Goal: Task Accomplishment & Management: Use online tool/utility

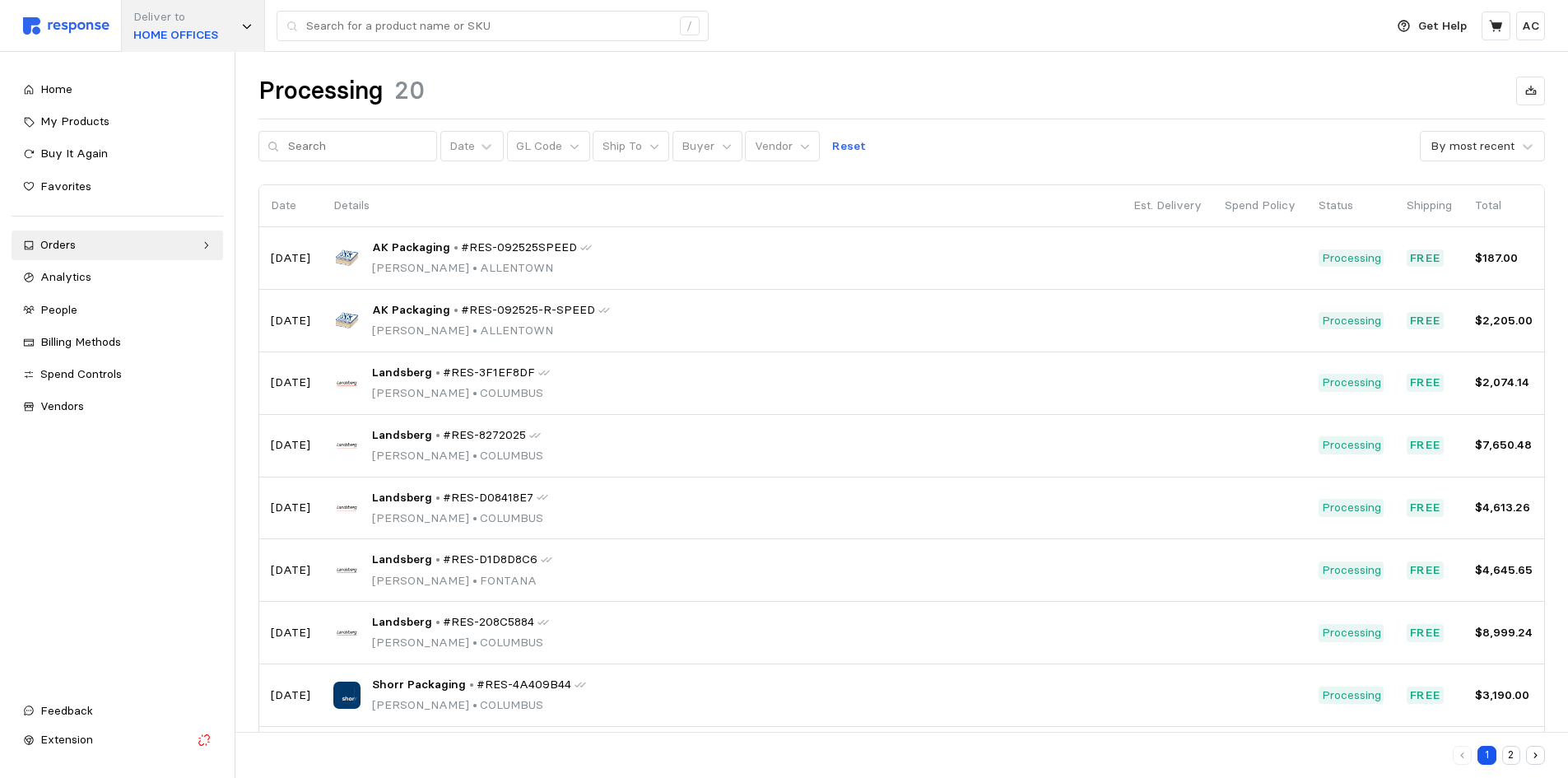
scroll to position [99, 0]
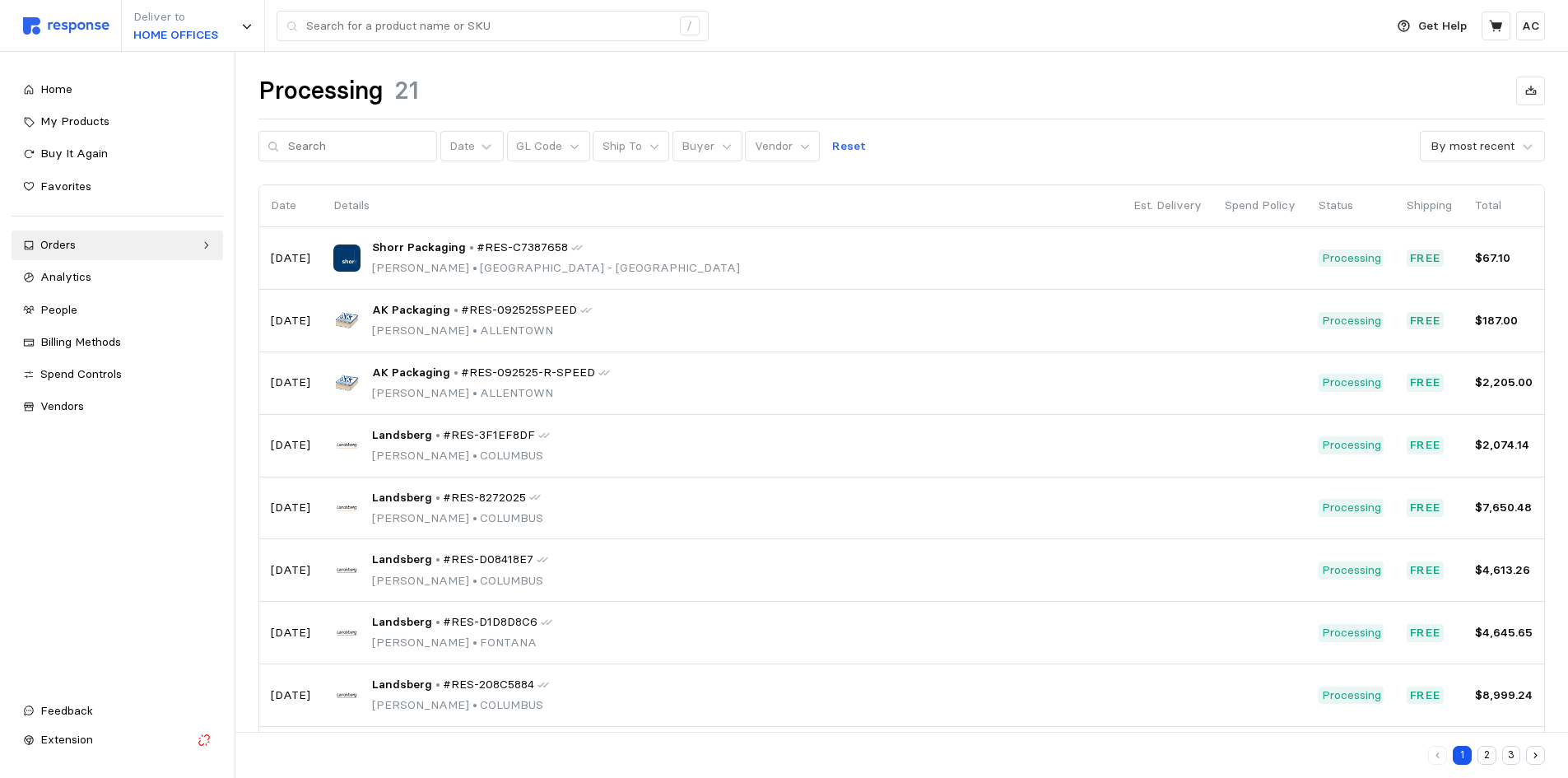
click at [1500, 755] on div "1 2 3" at bounding box center [1486, 755] width 117 height 19
click at [1513, 754] on button "3" at bounding box center [1511, 755] width 19 height 19
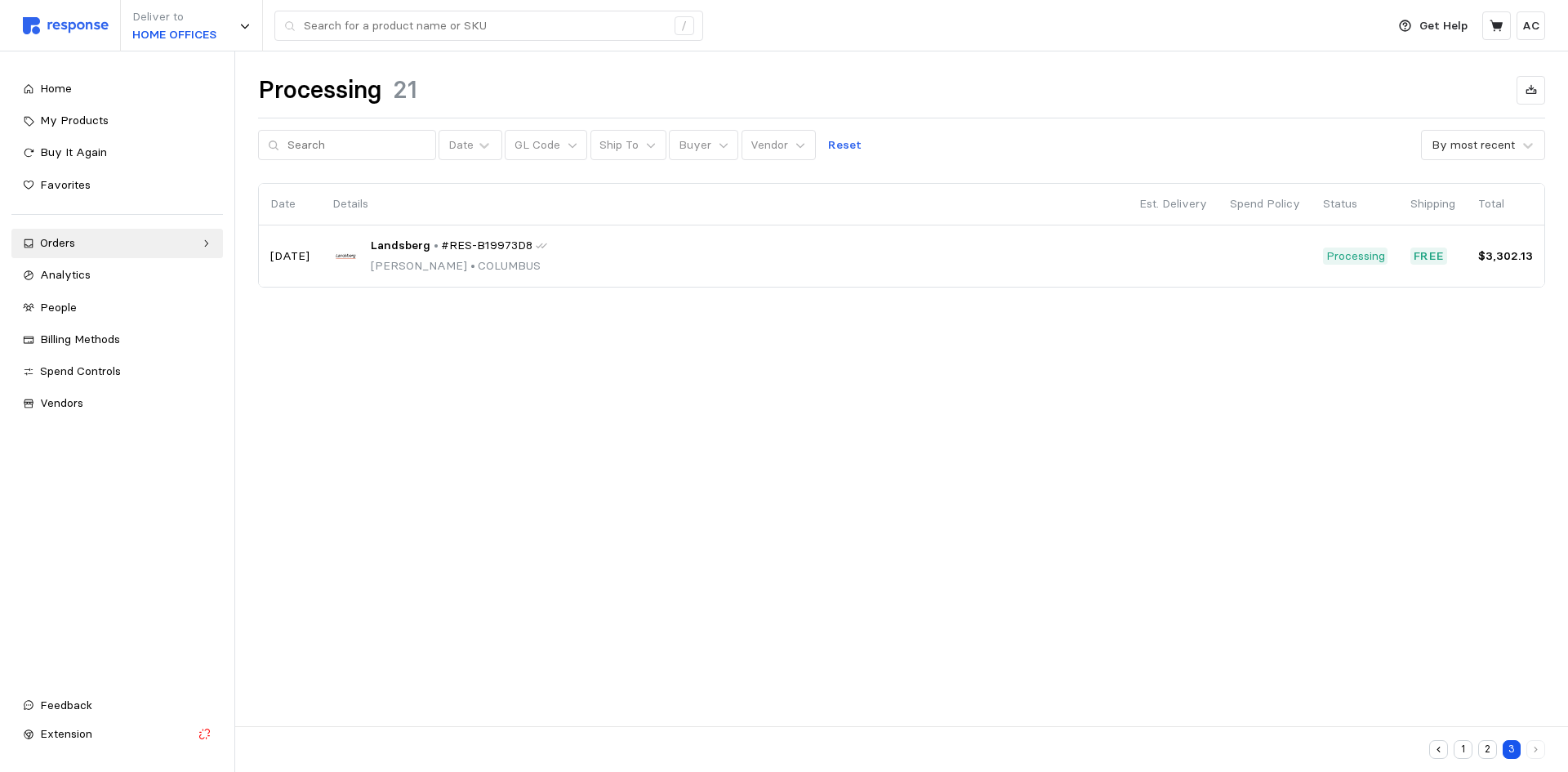
click at [1438, 748] on icon "button" at bounding box center [1437, 748] width 10 height 10
click at [1451, 751] on div "1 2 3" at bounding box center [1486, 749] width 116 height 19
click at [1444, 749] on button "button" at bounding box center [1438, 749] width 19 height 19
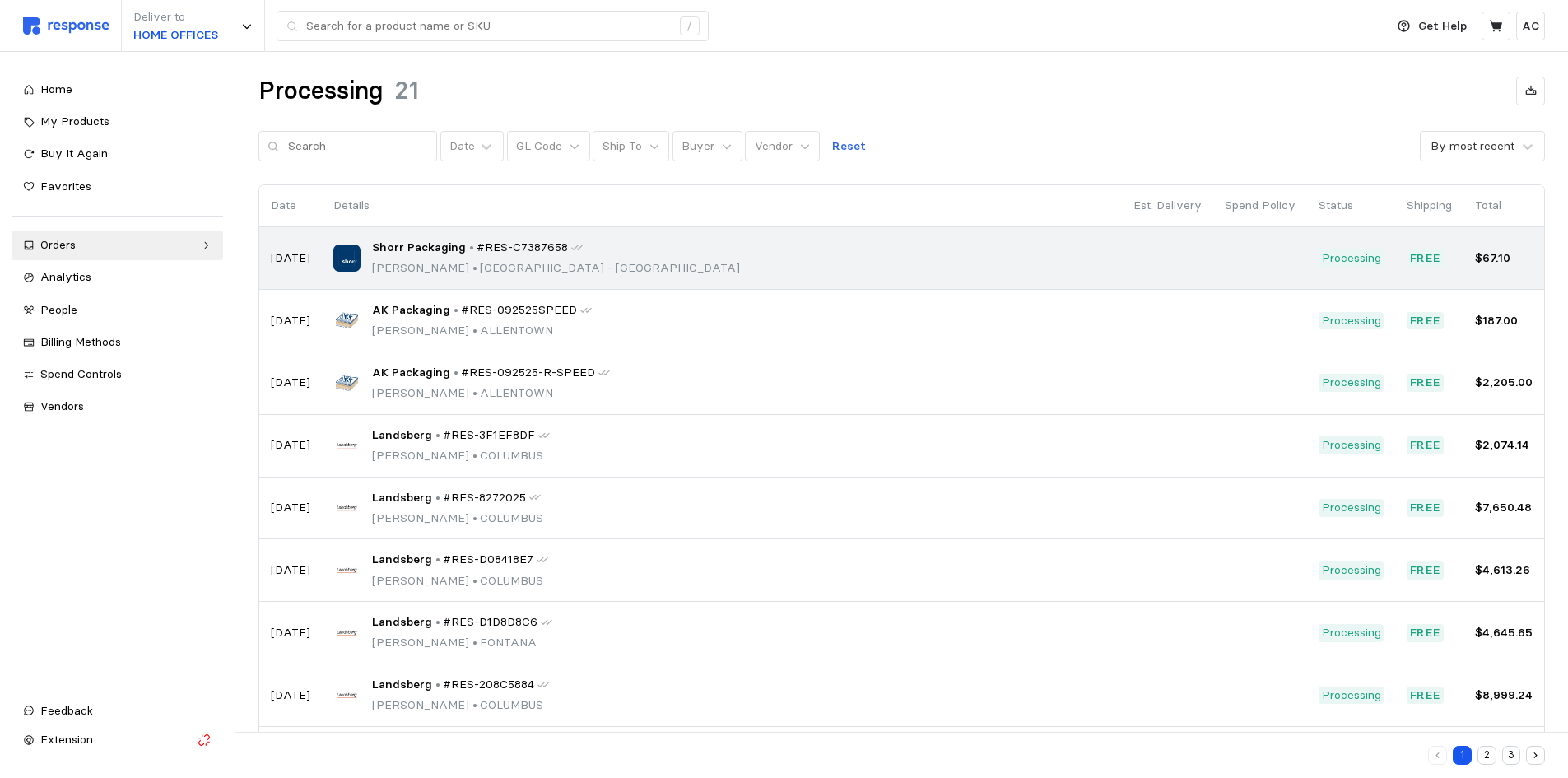
click at [469, 254] on p "•" at bounding box center [471, 247] width 5 height 18
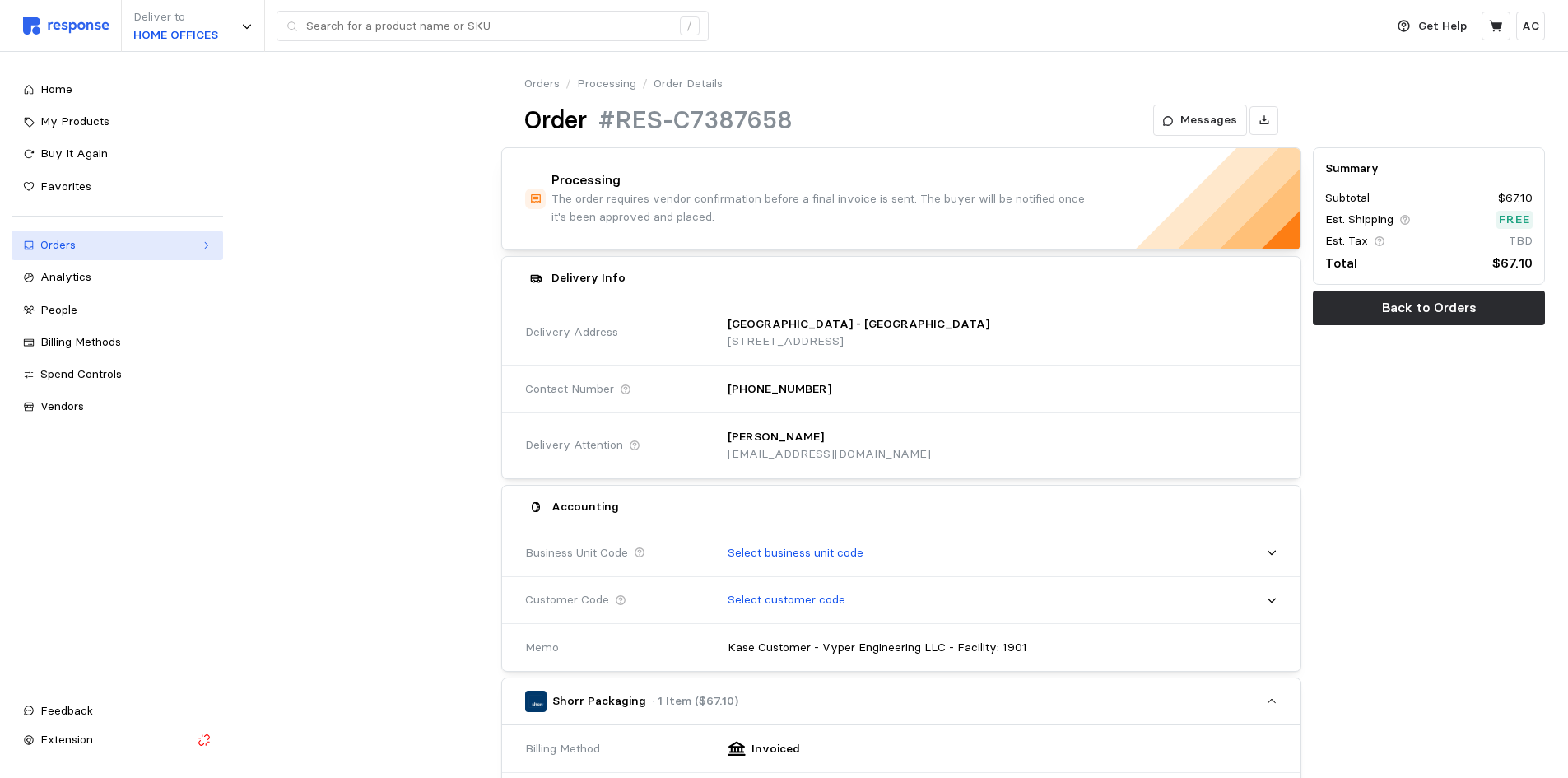
click at [99, 247] on div "Orders" at bounding box center [117, 244] width 153 height 18
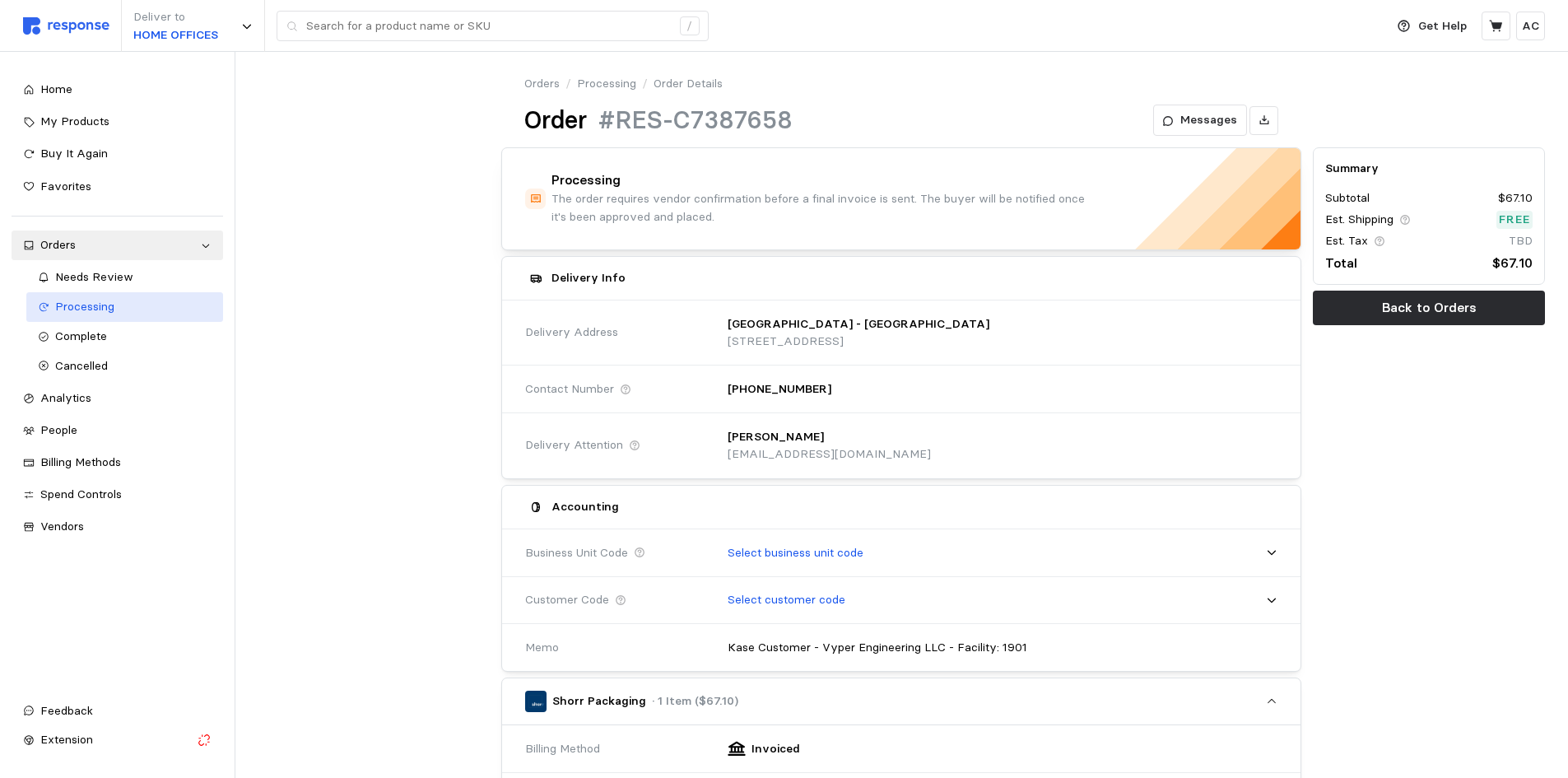
click at [108, 305] on span "Processing" at bounding box center [84, 306] width 60 height 15
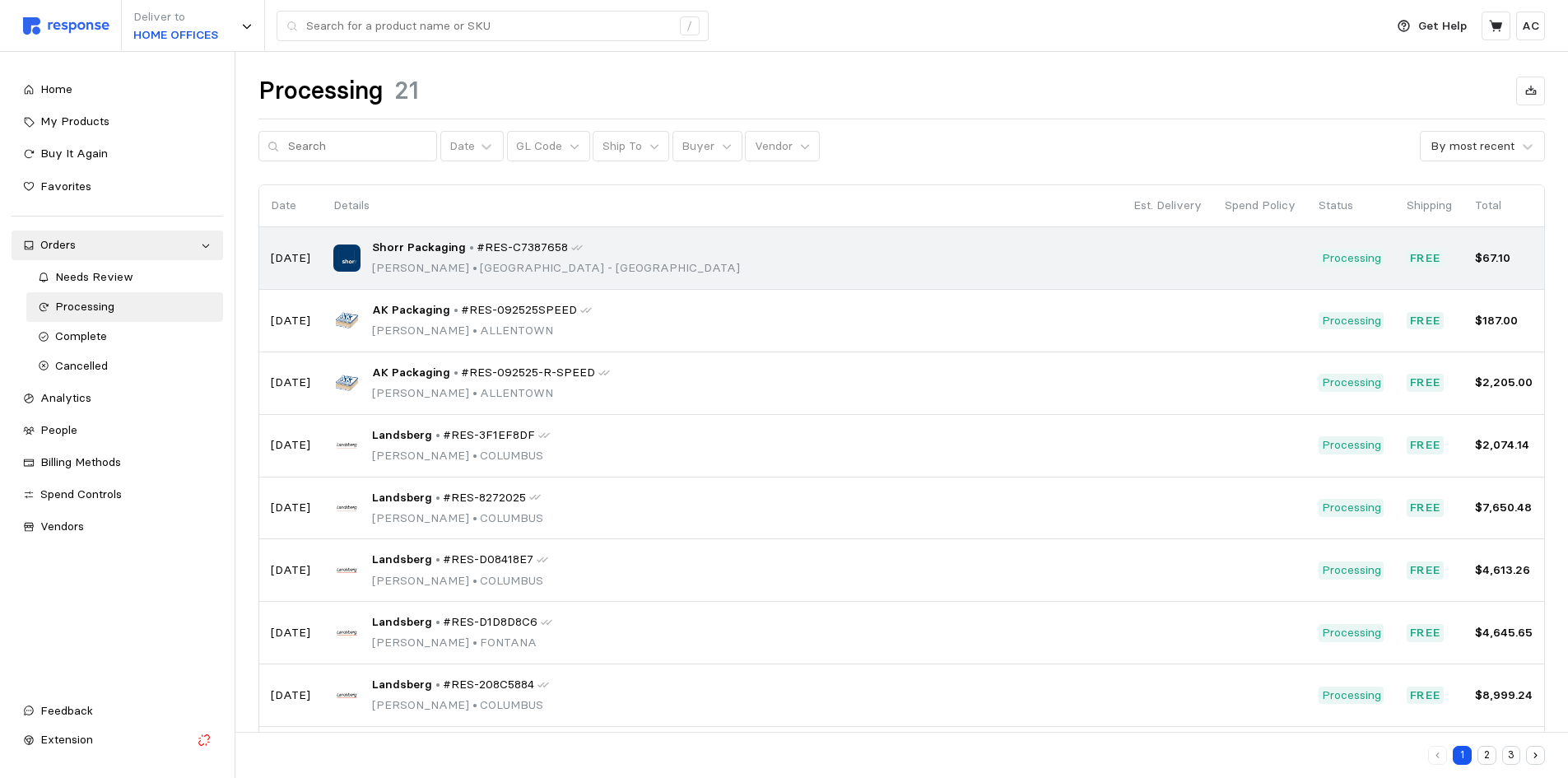
click at [367, 264] on div "Shorr Packaging • #RES-C7387658 [PERSON_NAME] • [GEOGRAPHIC_DATA] - [GEOGRAPHIC…" at bounding box center [722, 258] width 777 height 39
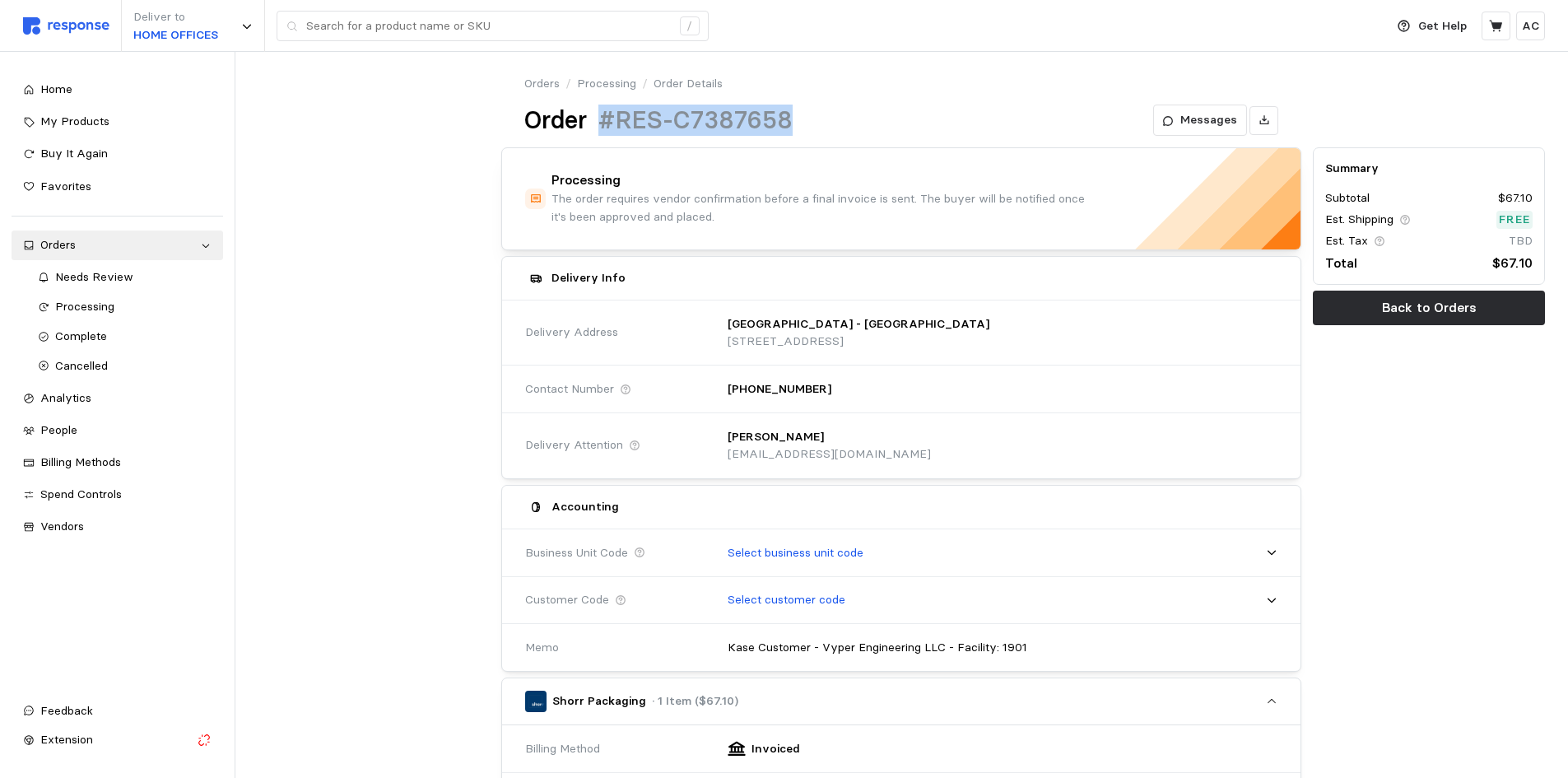
drag, startPoint x: 795, startPoint y: 123, endPoint x: 603, endPoint y: 114, distance: 192.2
click at [603, 114] on div "Order #RES-C7387658 Messages" at bounding box center [901, 120] width 754 height 32
copy h1 "#RES-C7387658"
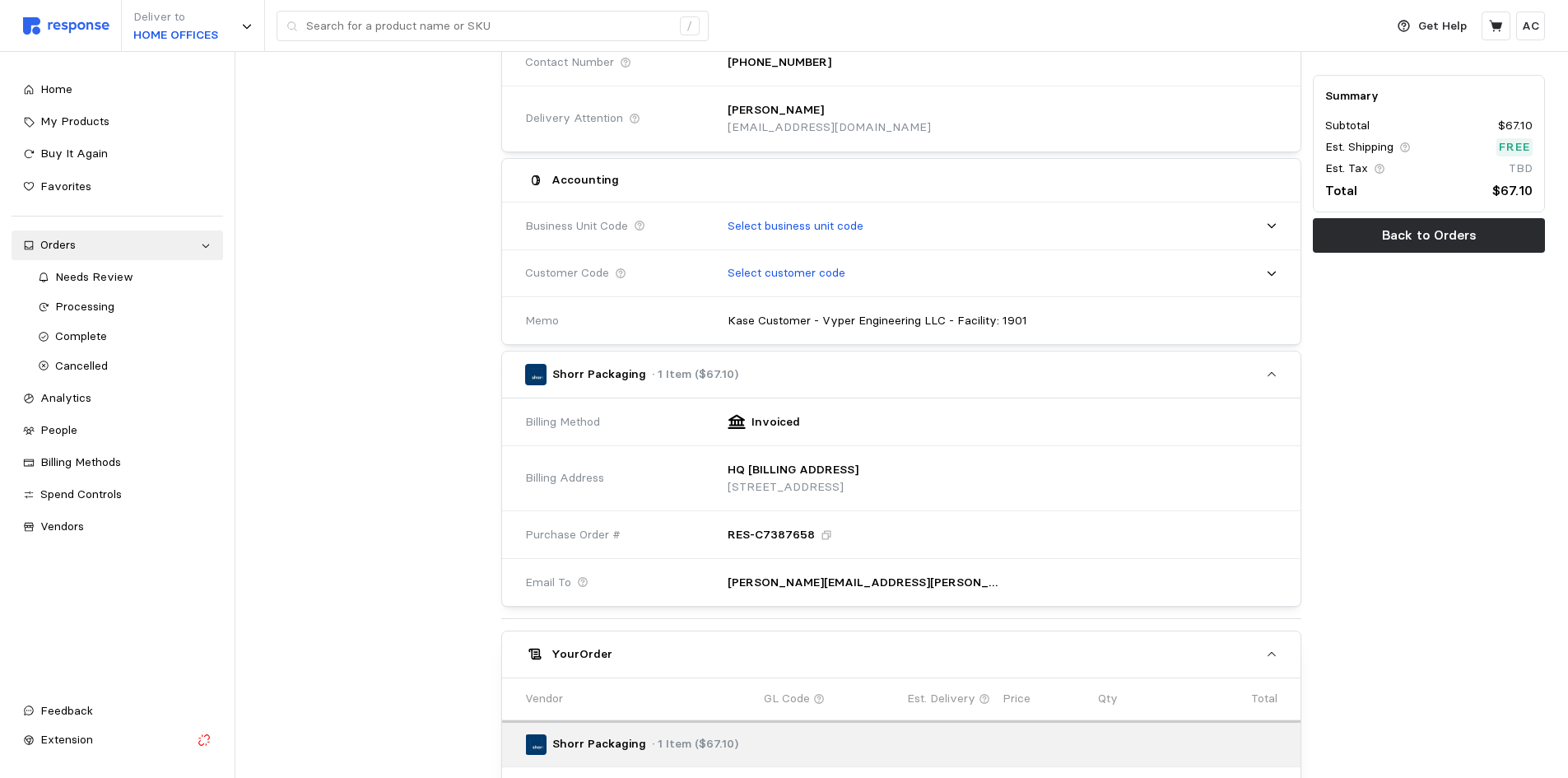
scroll to position [328, 0]
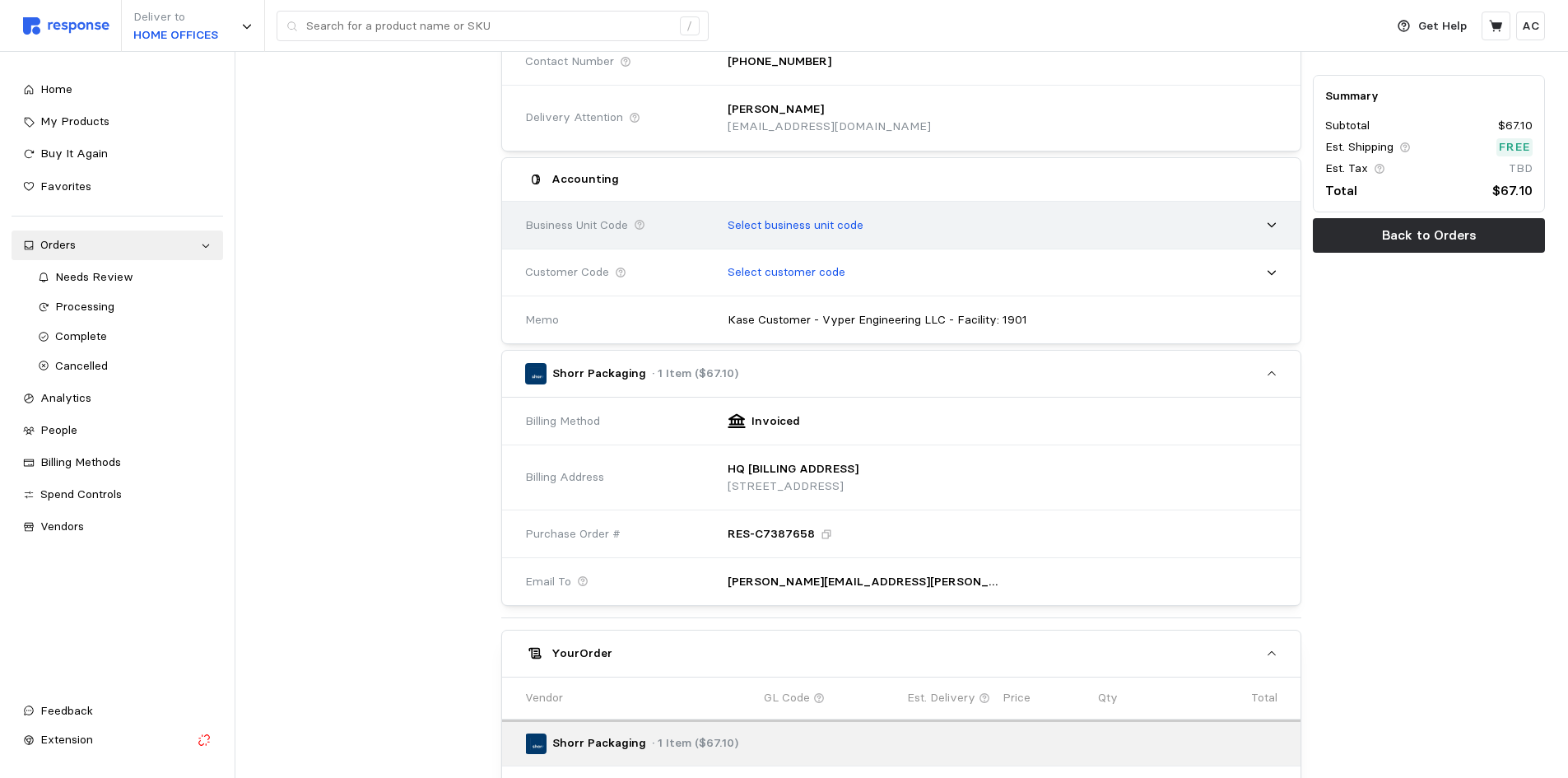
click at [819, 224] on p "Select business unit code" at bounding box center [795, 225] width 135 height 18
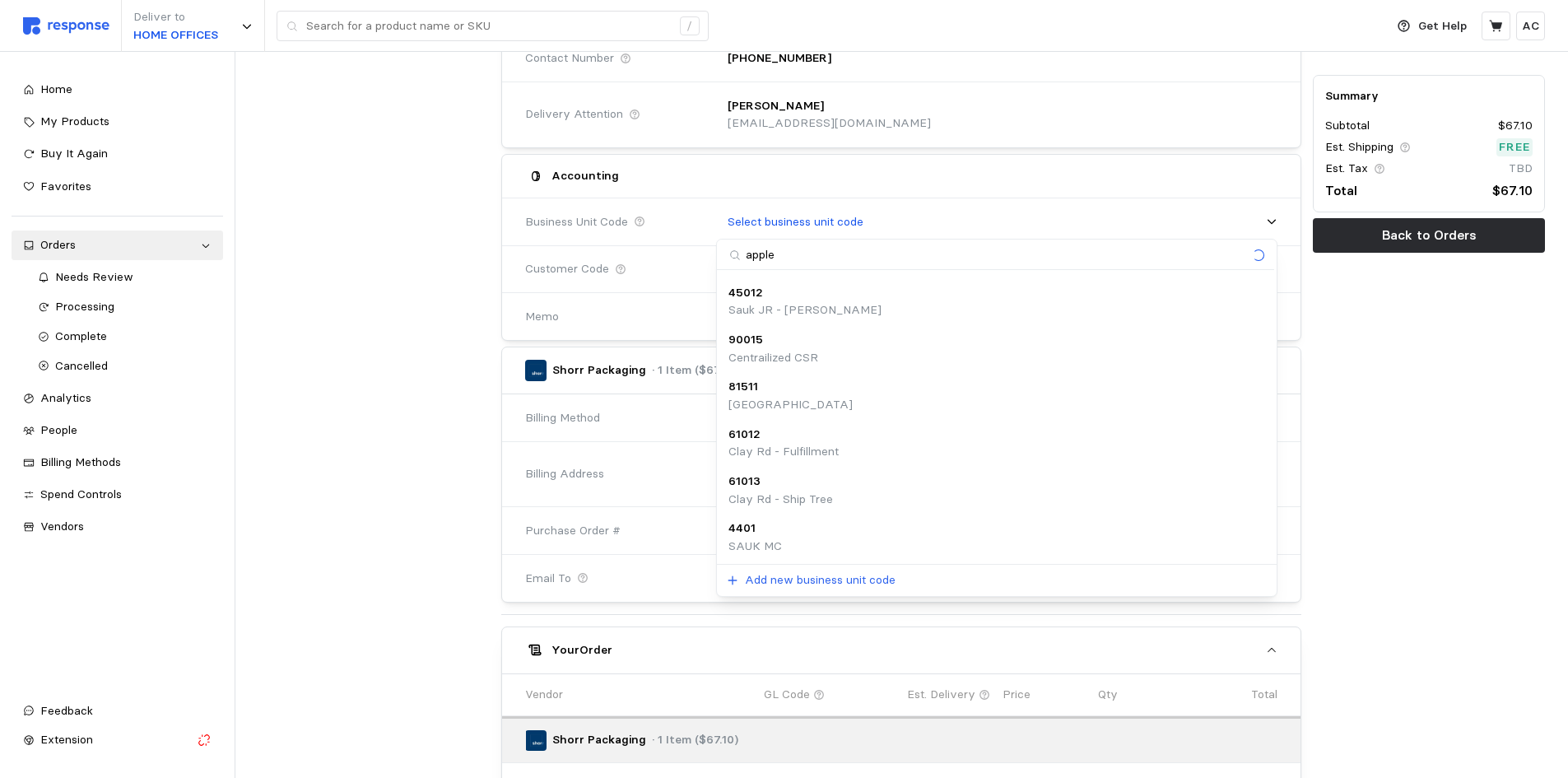
scroll to position [0, 0]
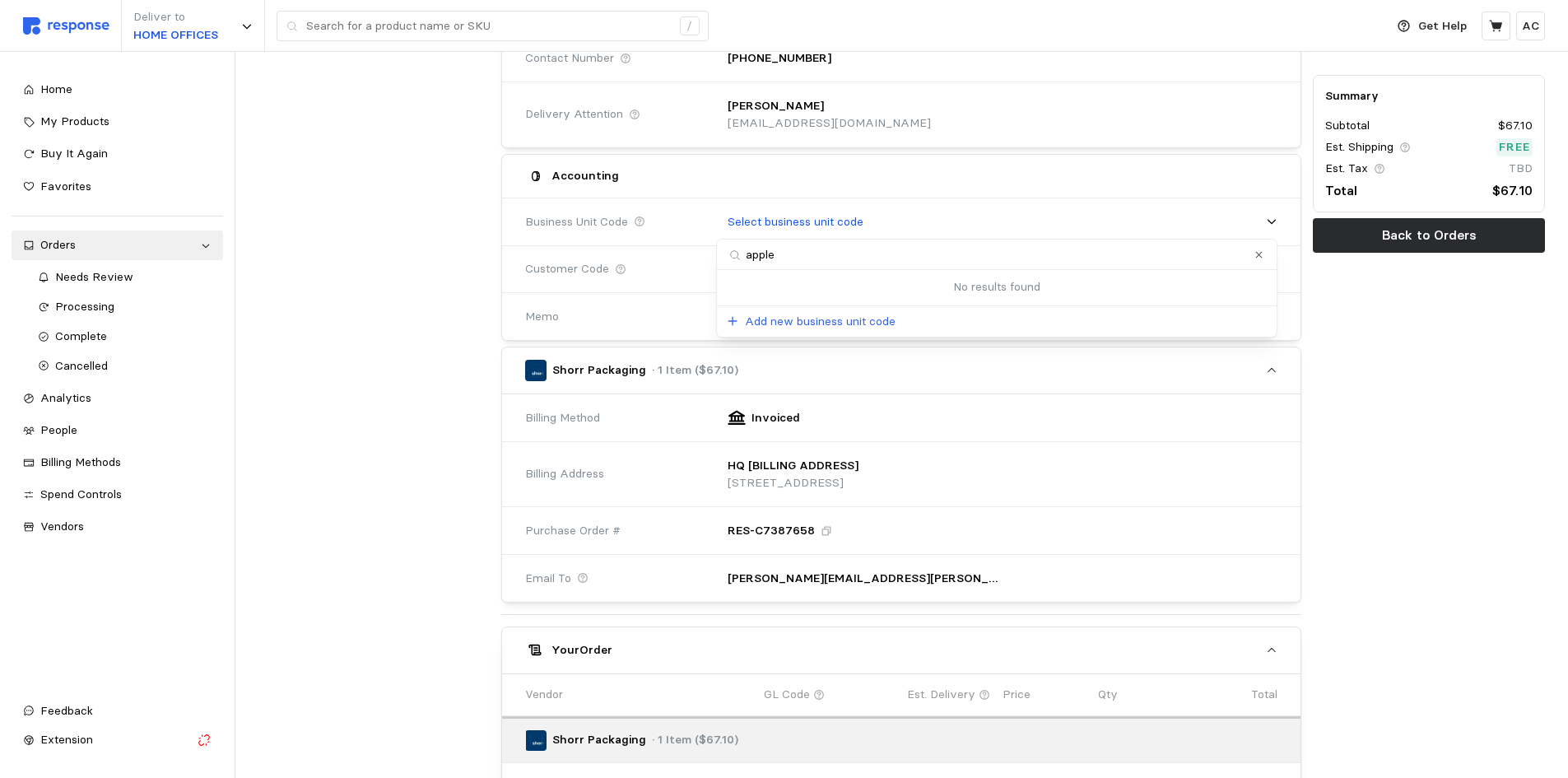
type input "applet"
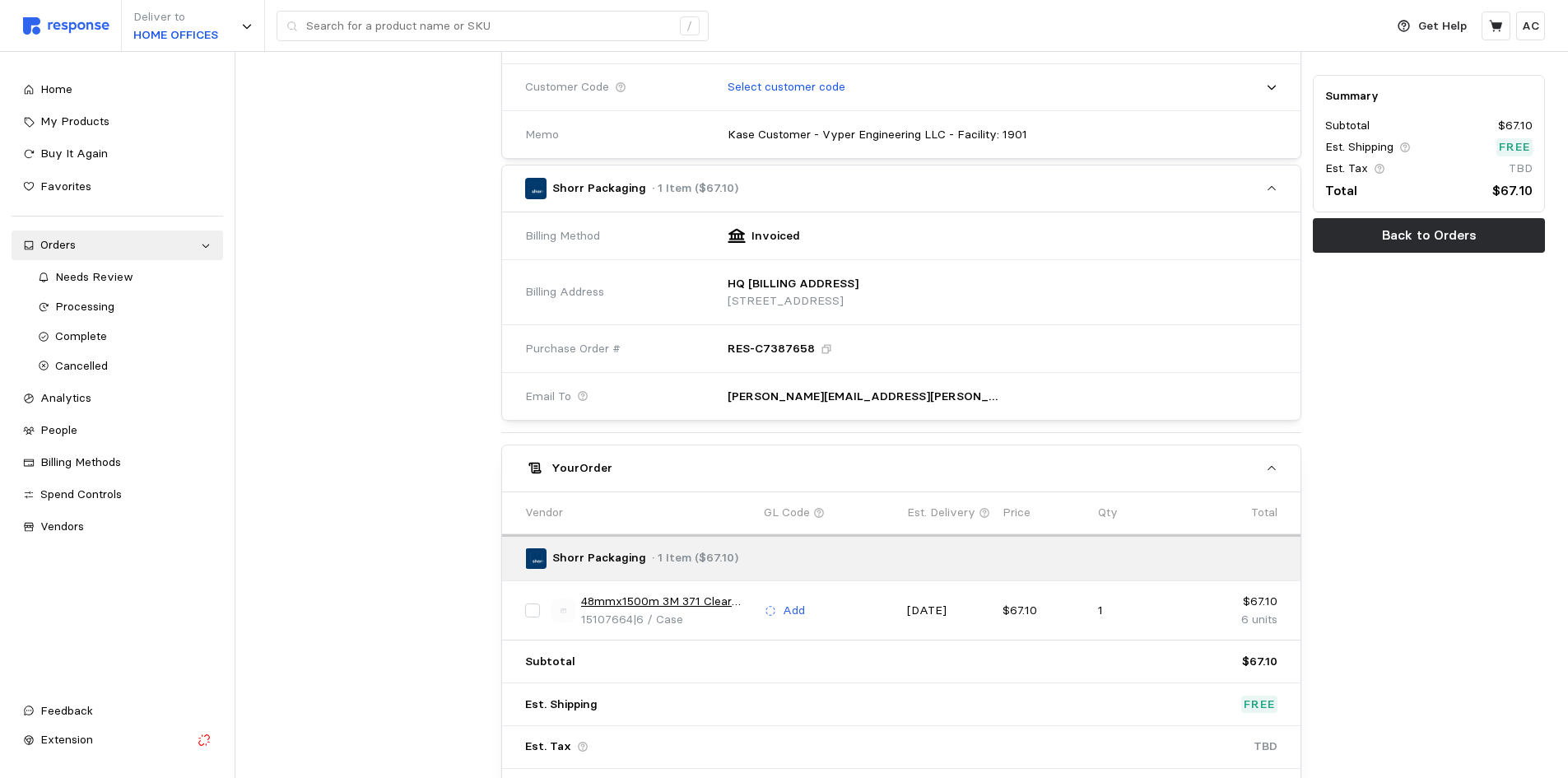
scroll to position [638, 0]
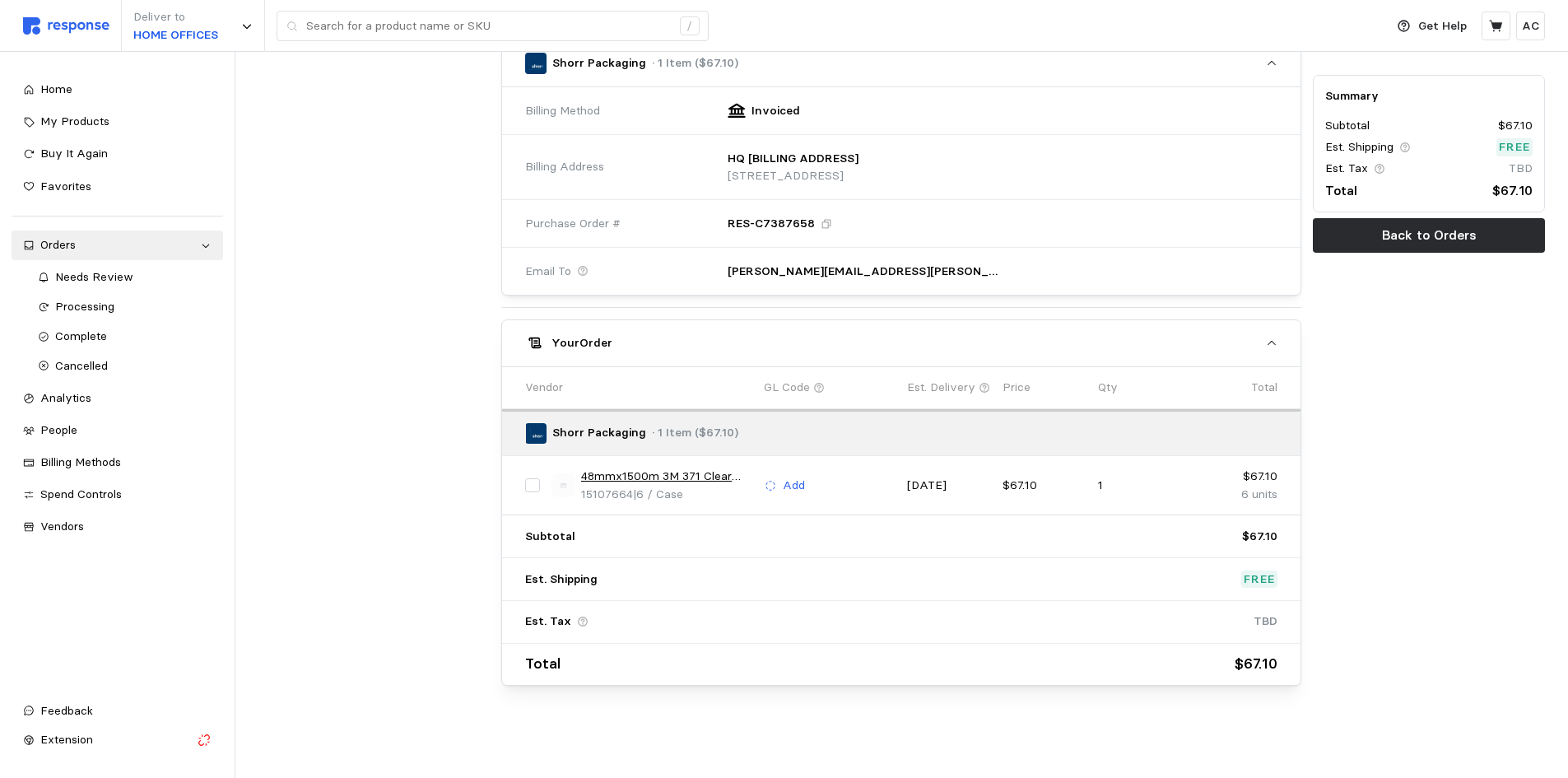
click at [685, 476] on link "48mmx1500m 3M 371 Clear Box Sealing Tape 6/cs" at bounding box center [666, 476] width 171 height 18
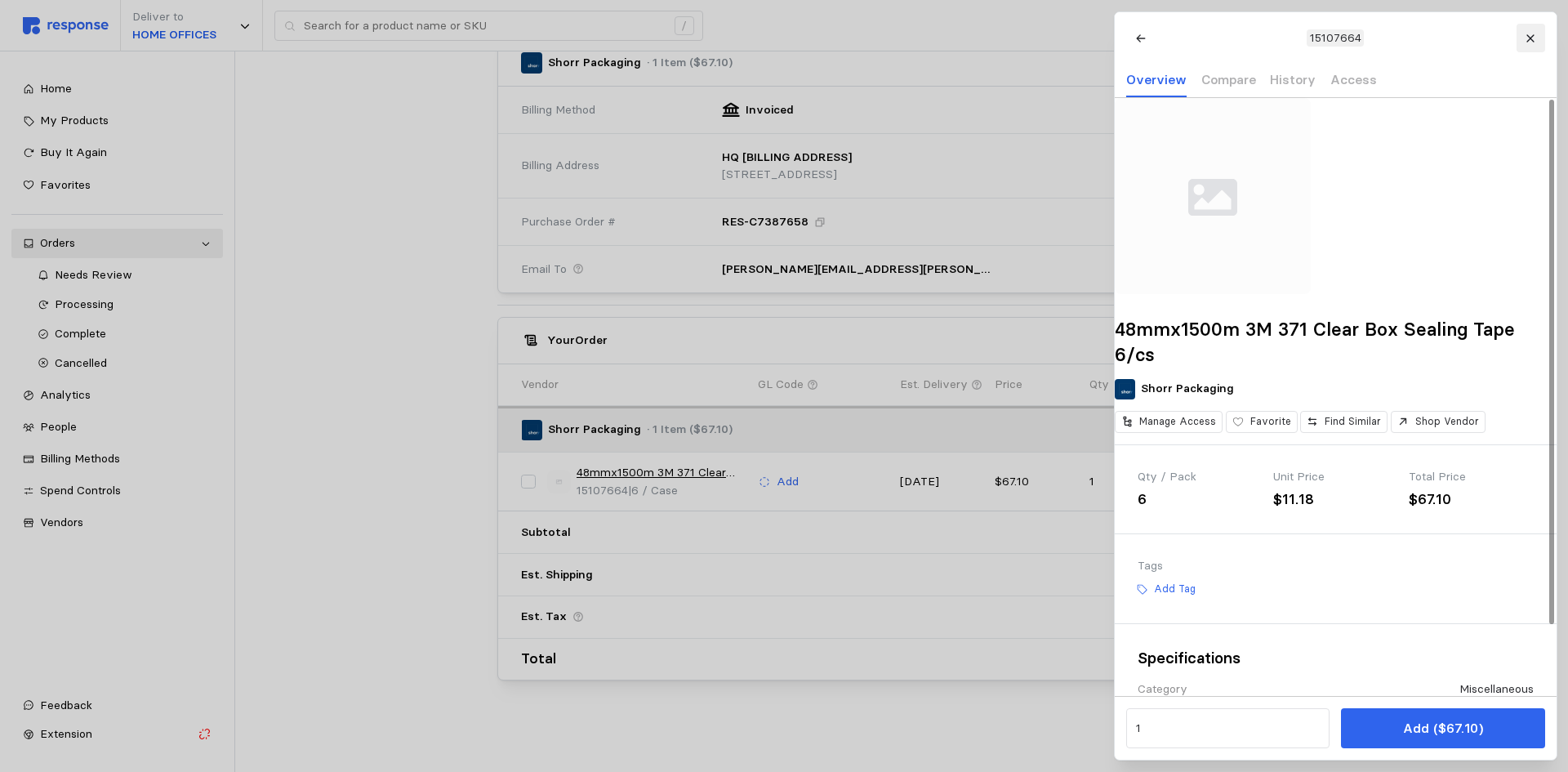
click at [1534, 37] on icon at bounding box center [1530, 39] width 11 height 11
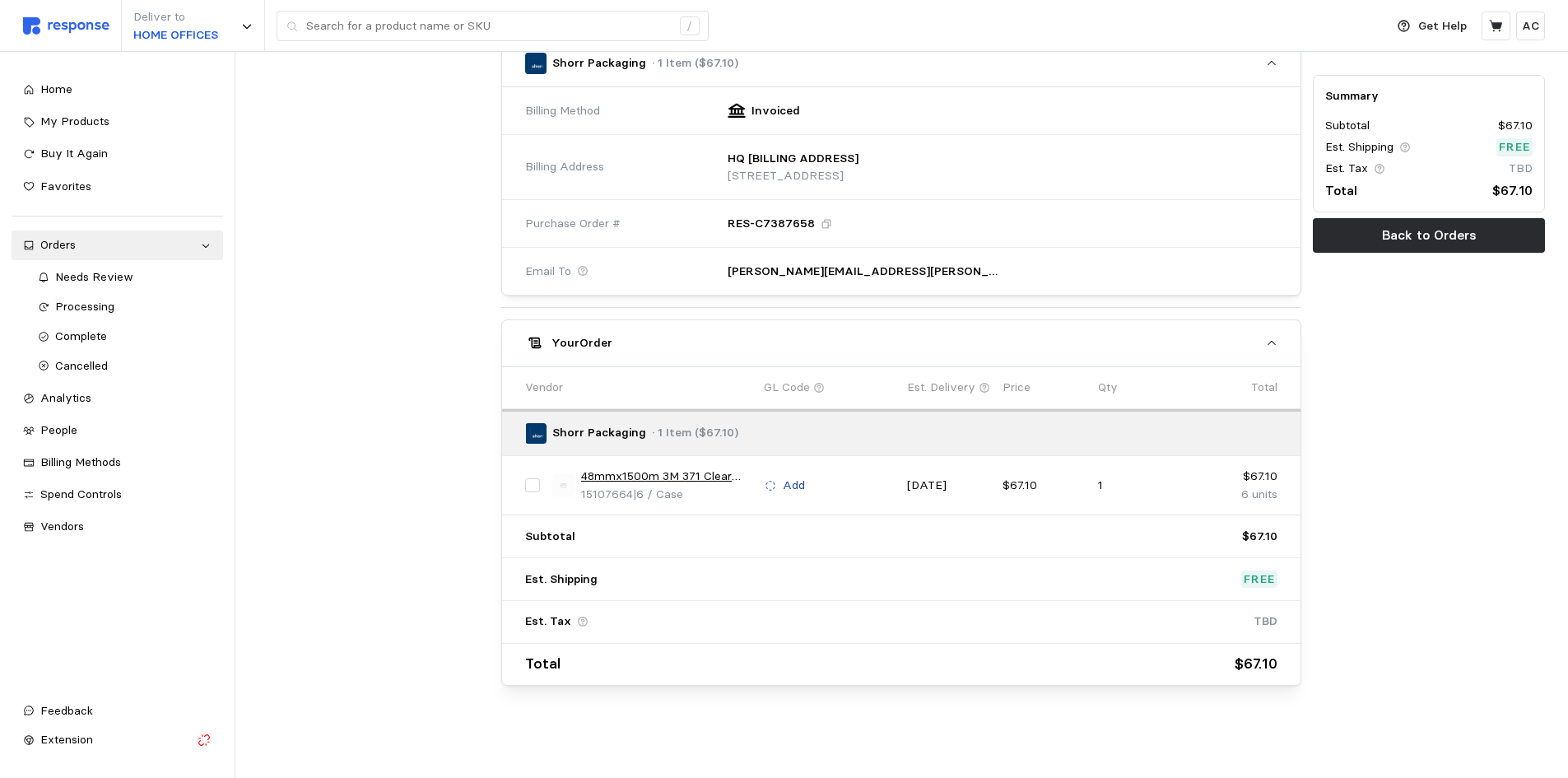
click at [790, 485] on p "Add" at bounding box center [793, 485] width 22 height 18
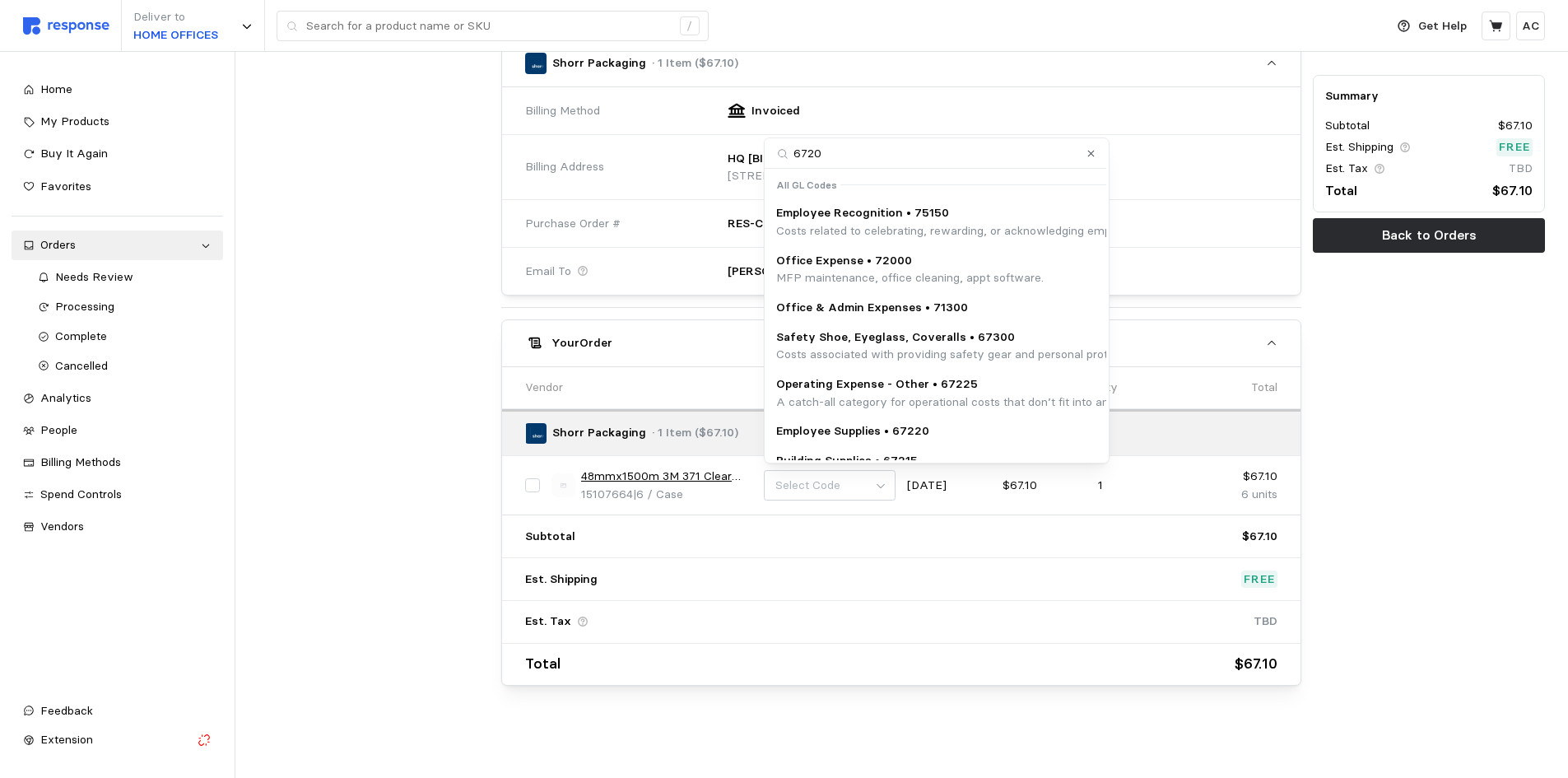
type input "67200"
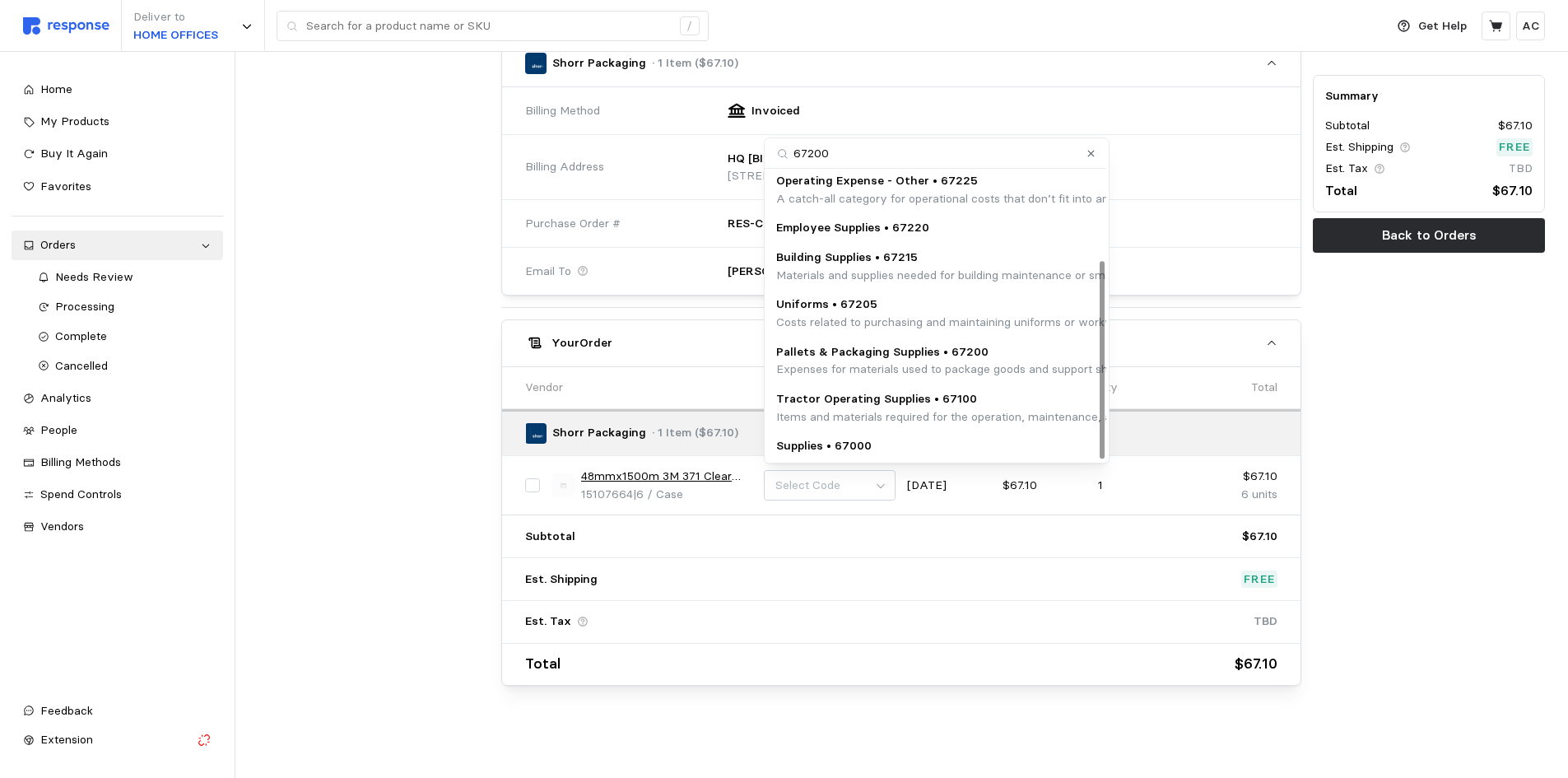
scroll to position [128, 0]
click at [980, 355] on p "Pallets & Packaging Supplies • 67200" at bounding box center [1109, 351] width 667 height 18
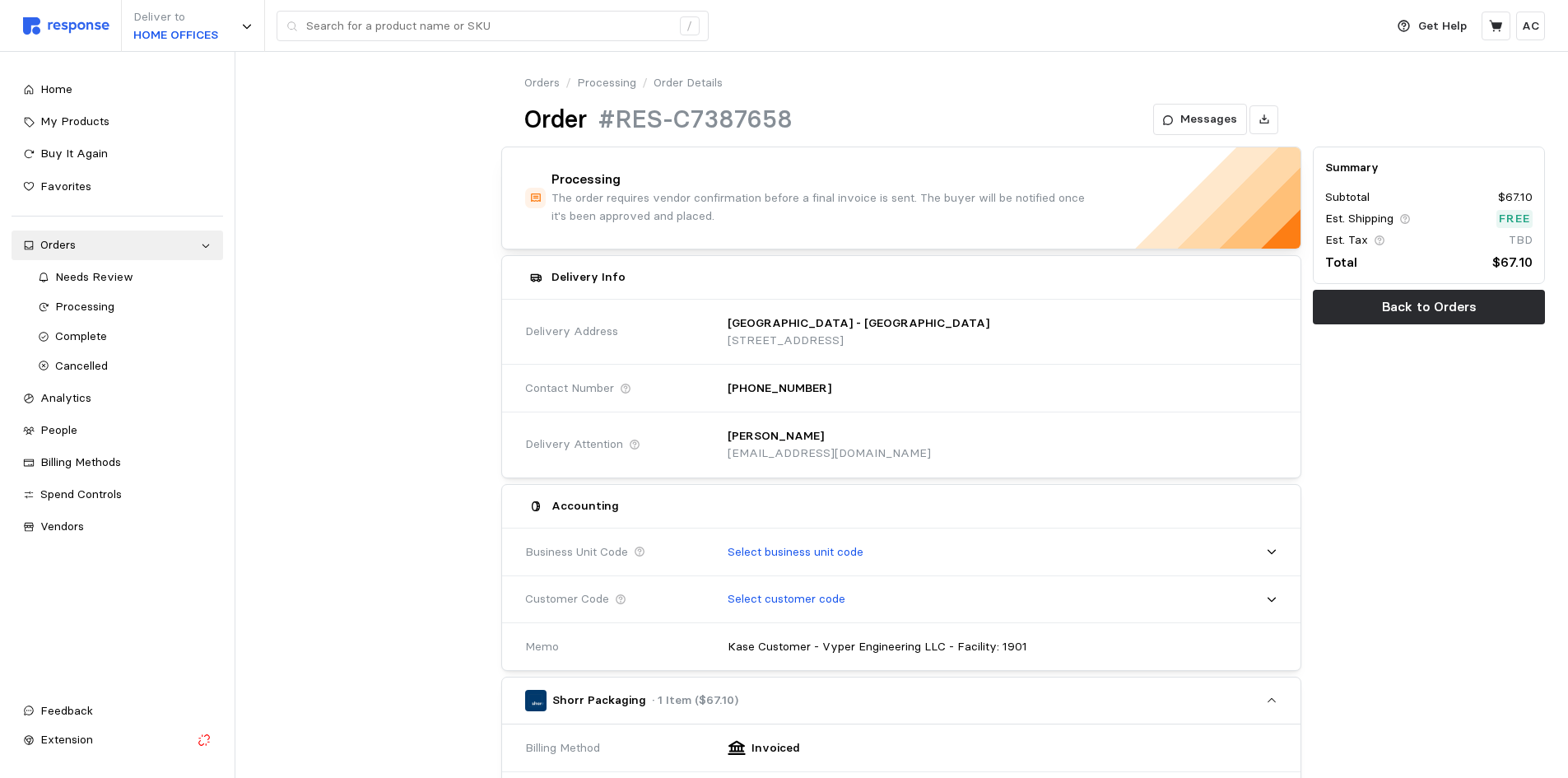
scroll to position [0, 0]
